Goal: Check status: Check status

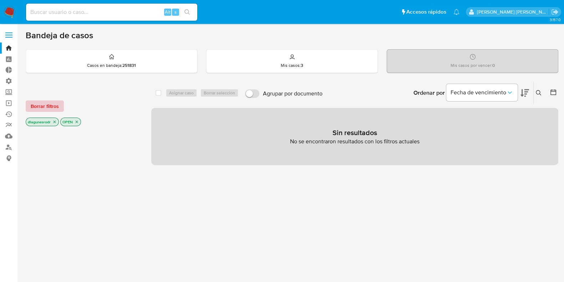
click at [36, 105] on span "Borrar filtros" at bounding box center [45, 106] width 28 height 10
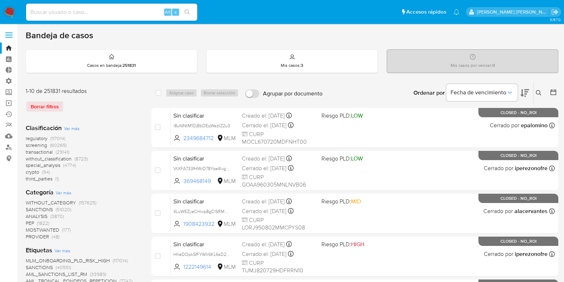
click at [107, 17] on div "Alt s" at bounding box center [111, 12] width 171 height 17
click at [110, 8] on input at bounding box center [111, 11] width 171 height 9
paste input "609389670"
type input "609389670"
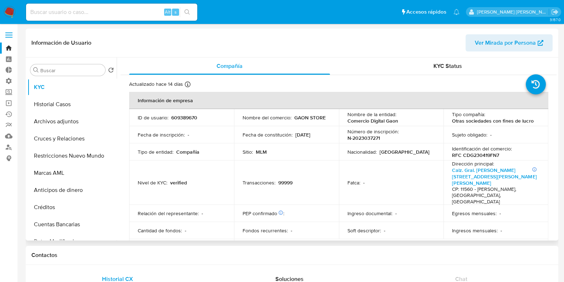
select select "10"
click at [65, 156] on button "Restricciones Nuevo Mundo" at bounding box center [69, 155] width 84 height 17
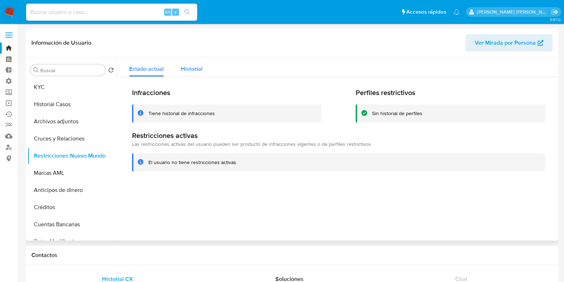
click at [194, 70] on span "Historial" at bounding box center [192, 69] width 22 height 8
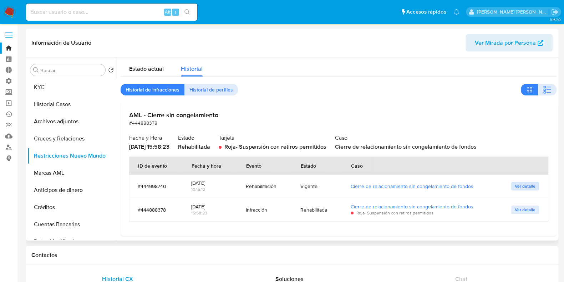
click at [522, 187] on span "Ver detalle" at bounding box center [525, 185] width 21 height 7
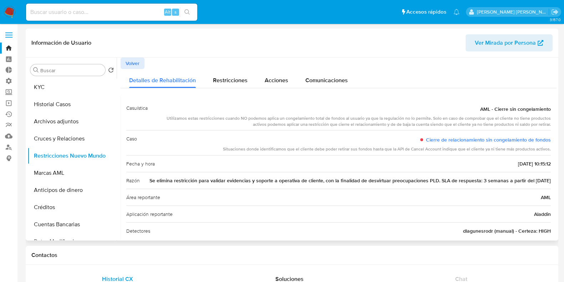
click at [471, 180] on span "Se elimina restricción para validar evidencias y soporte a operativa de cliente…" at bounding box center [351, 180] width 402 height 7
click at [92, 7] on input at bounding box center [111, 11] width 171 height 9
paste input "367898346"
type input "367898346"
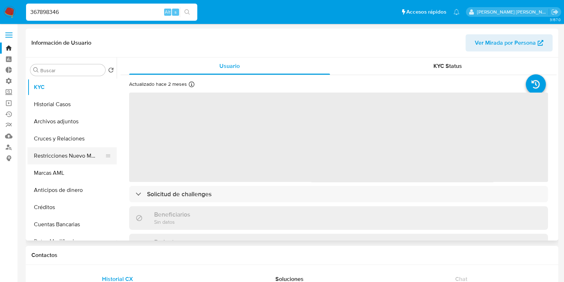
click at [56, 152] on button "Restricciones Nuevo Mundo" at bounding box center [69, 155] width 84 height 17
select select "10"
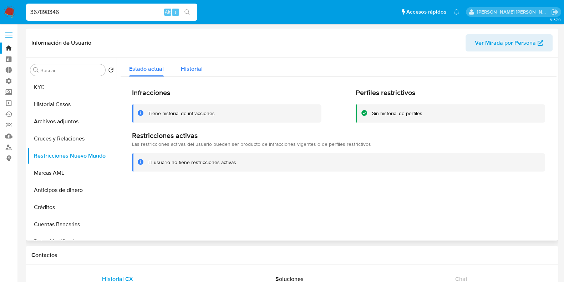
click at [193, 72] on span "Historial" at bounding box center [192, 69] width 22 height 8
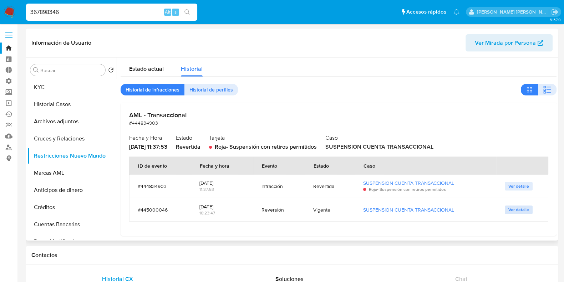
click at [515, 211] on span "Ver detalle" at bounding box center [519, 209] width 21 height 7
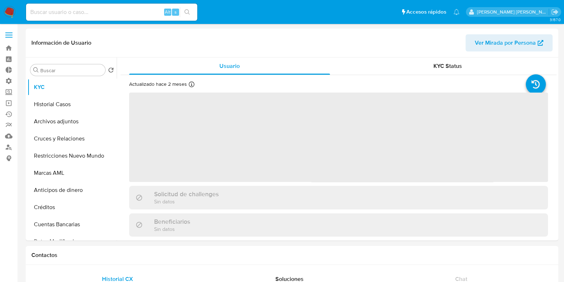
click at [80, 15] on input at bounding box center [111, 11] width 171 height 9
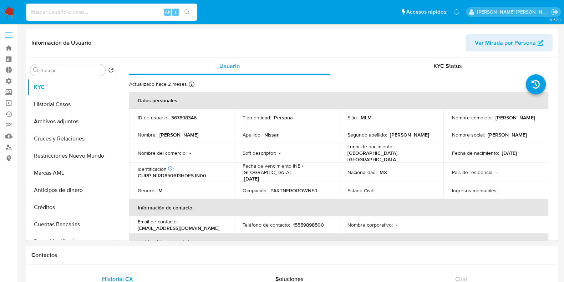
paste input "294571874"
type input "294571874"
select select "10"
type input "294571874"
select select "10"
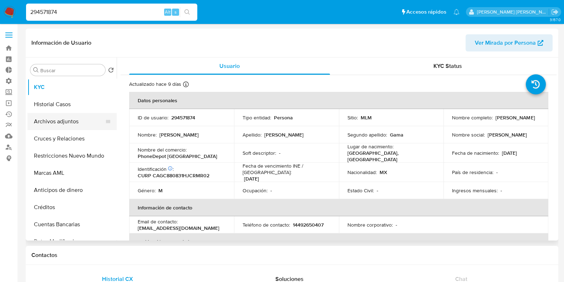
click at [46, 122] on button "Archivos adjuntos" at bounding box center [69, 121] width 84 height 17
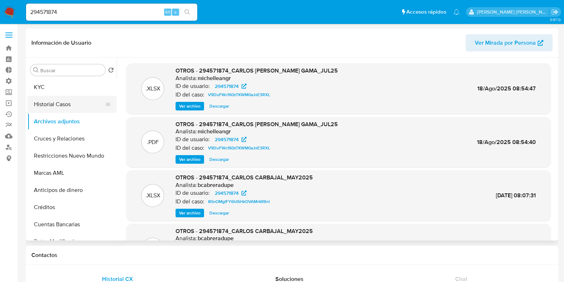
click at [46, 108] on button "Historial Casos" at bounding box center [69, 104] width 84 height 17
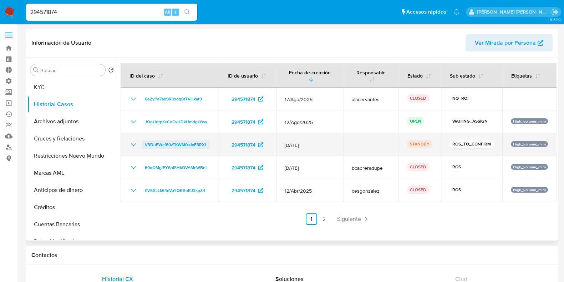
click at [171, 147] on span "V9DuFWcf60zTKWM0aJxE3RXL" at bounding box center [176, 144] width 62 height 9
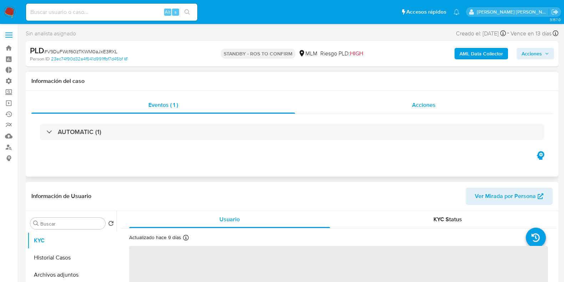
click at [418, 112] on div "Acciones" at bounding box center [424, 104] width 258 height 17
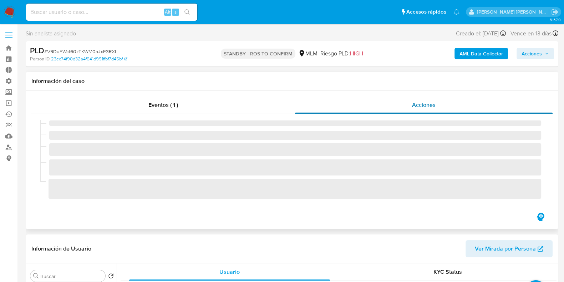
select select "10"
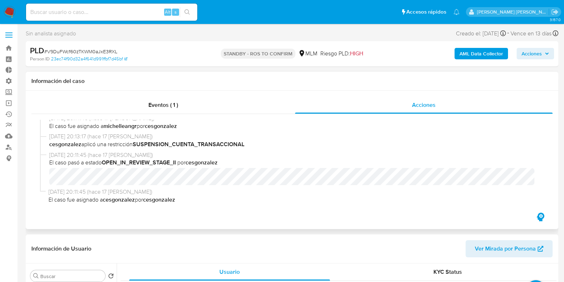
scroll to position [268, 0]
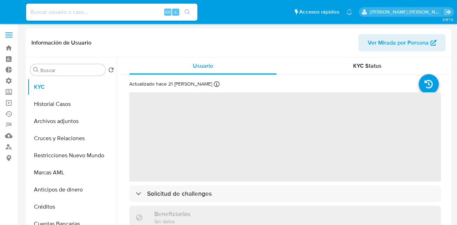
select select "10"
